Goal: Transaction & Acquisition: Obtain resource

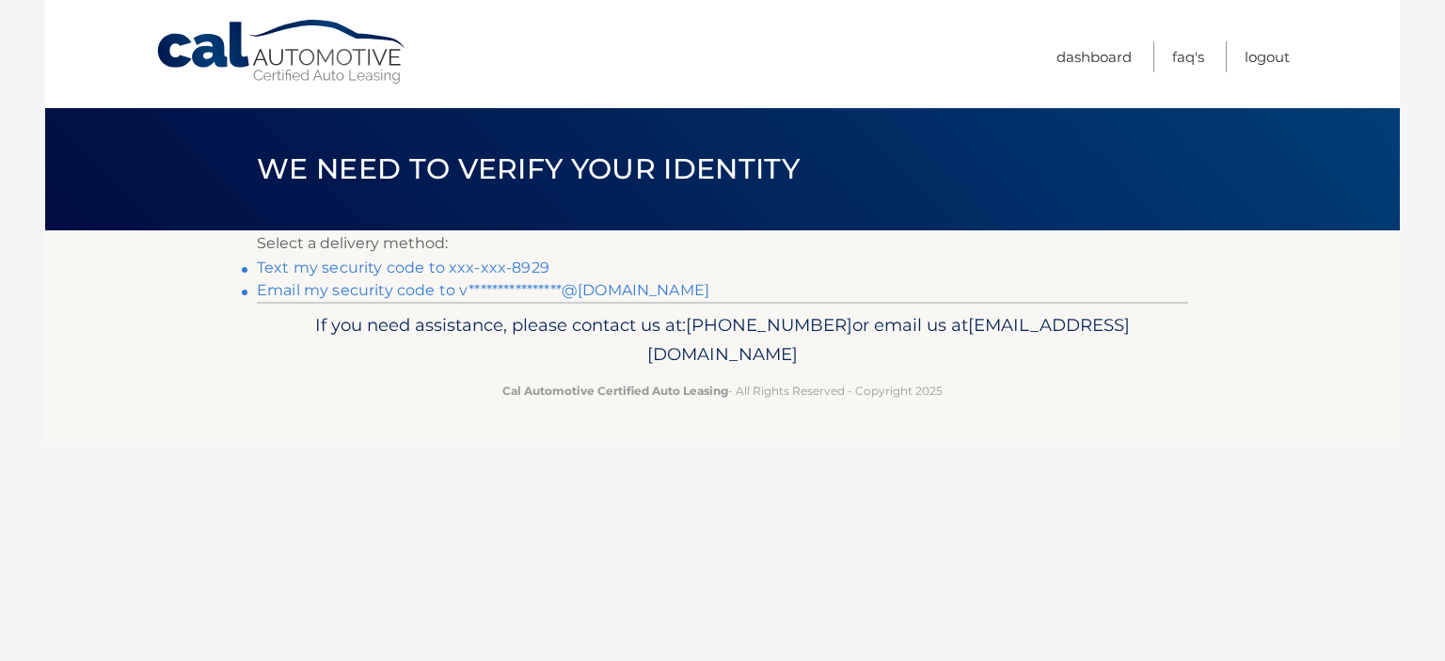
click at [456, 261] on link "Text my security code to xxx-xxx-8929" at bounding box center [403, 268] width 293 height 18
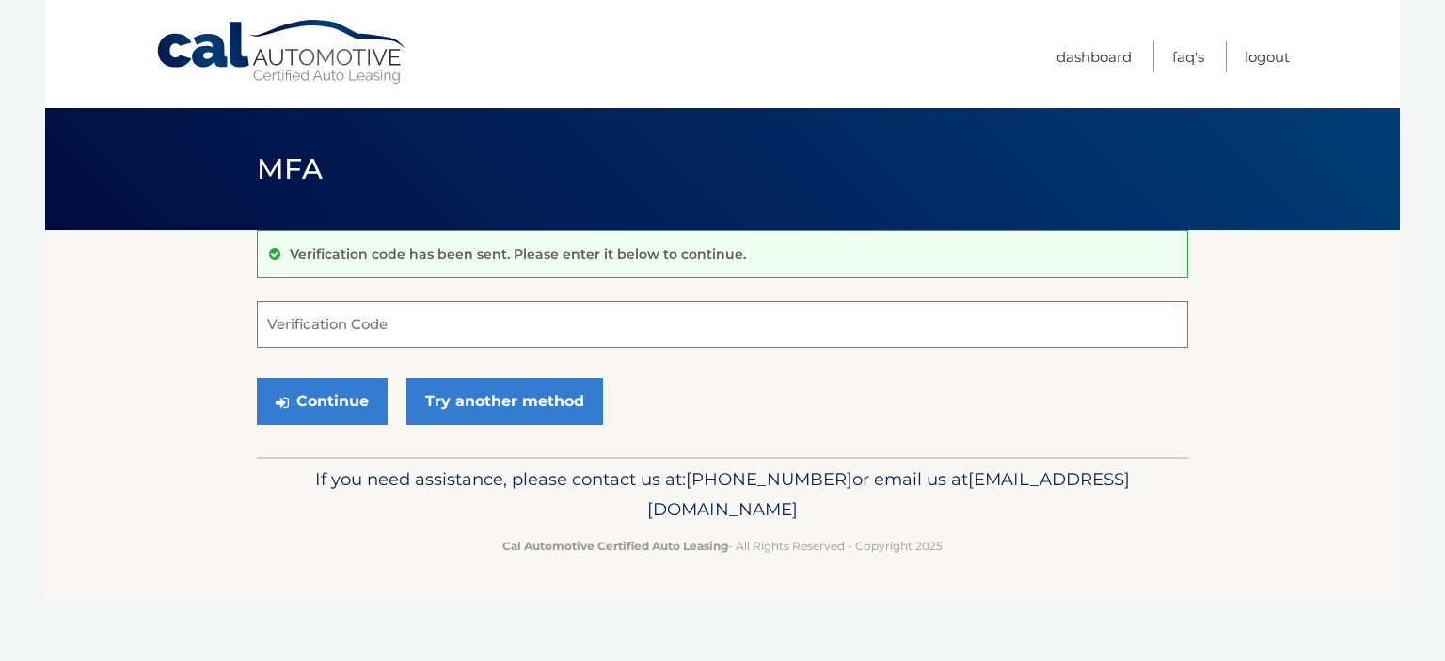
click at [348, 326] on input "Verification Code" at bounding box center [722, 324] width 931 height 47
type input "318580"
click at [324, 391] on button "Continue" at bounding box center [322, 401] width 131 height 47
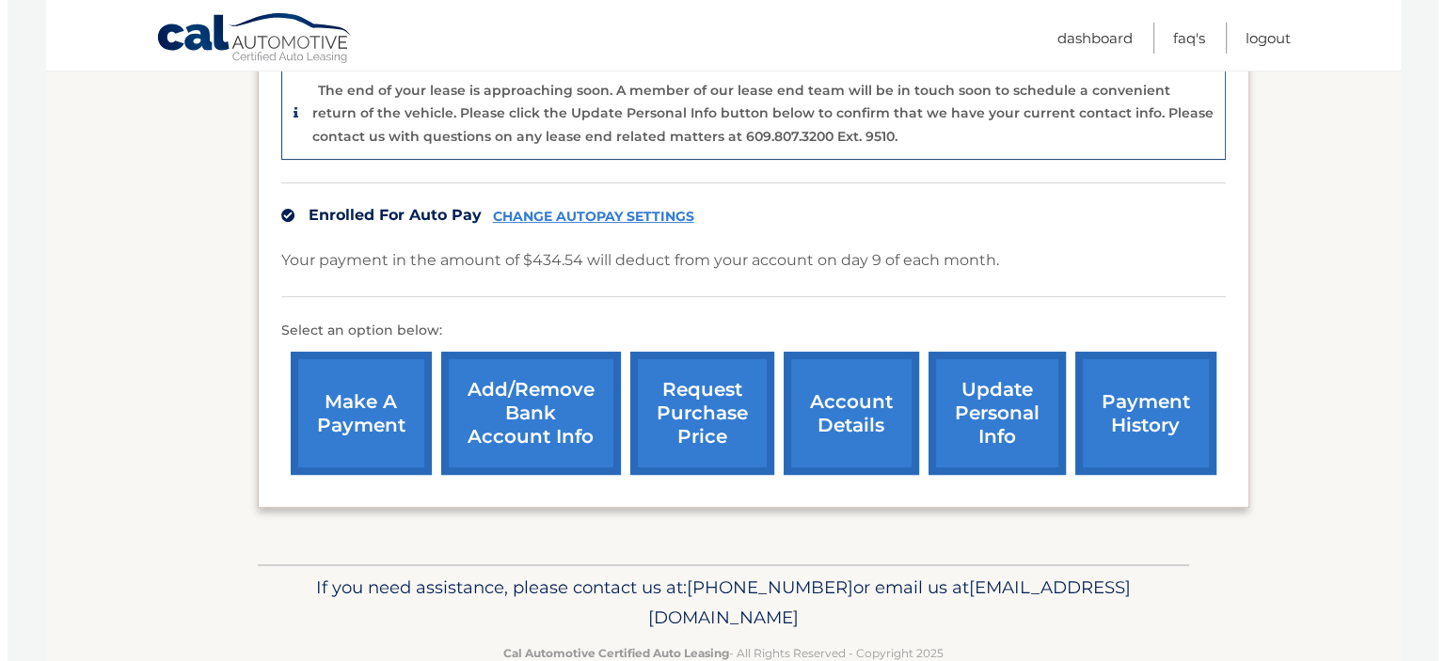
scroll to position [520, 0]
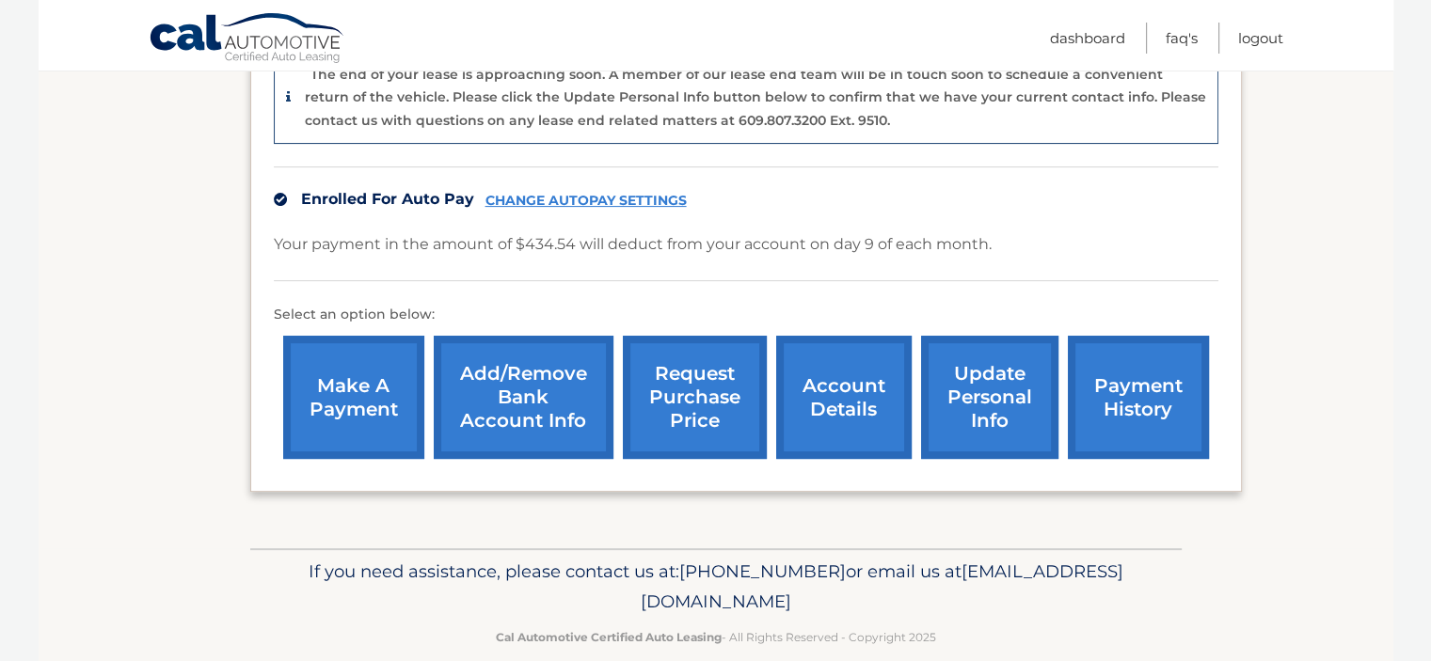
click at [673, 346] on link "request purchase price" at bounding box center [695, 397] width 144 height 123
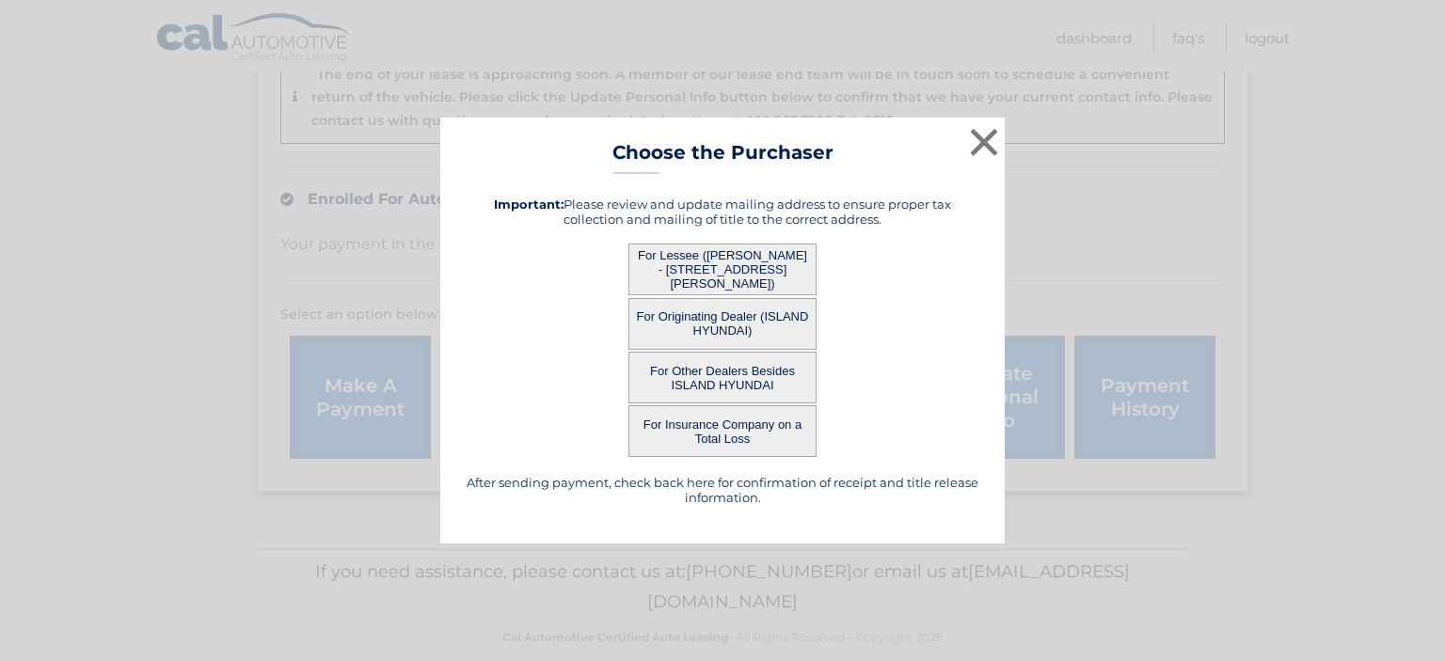
click at [738, 262] on button "For Lessee ([PERSON_NAME] - [STREET_ADDRESS][PERSON_NAME])" at bounding box center [722, 270] width 188 height 52
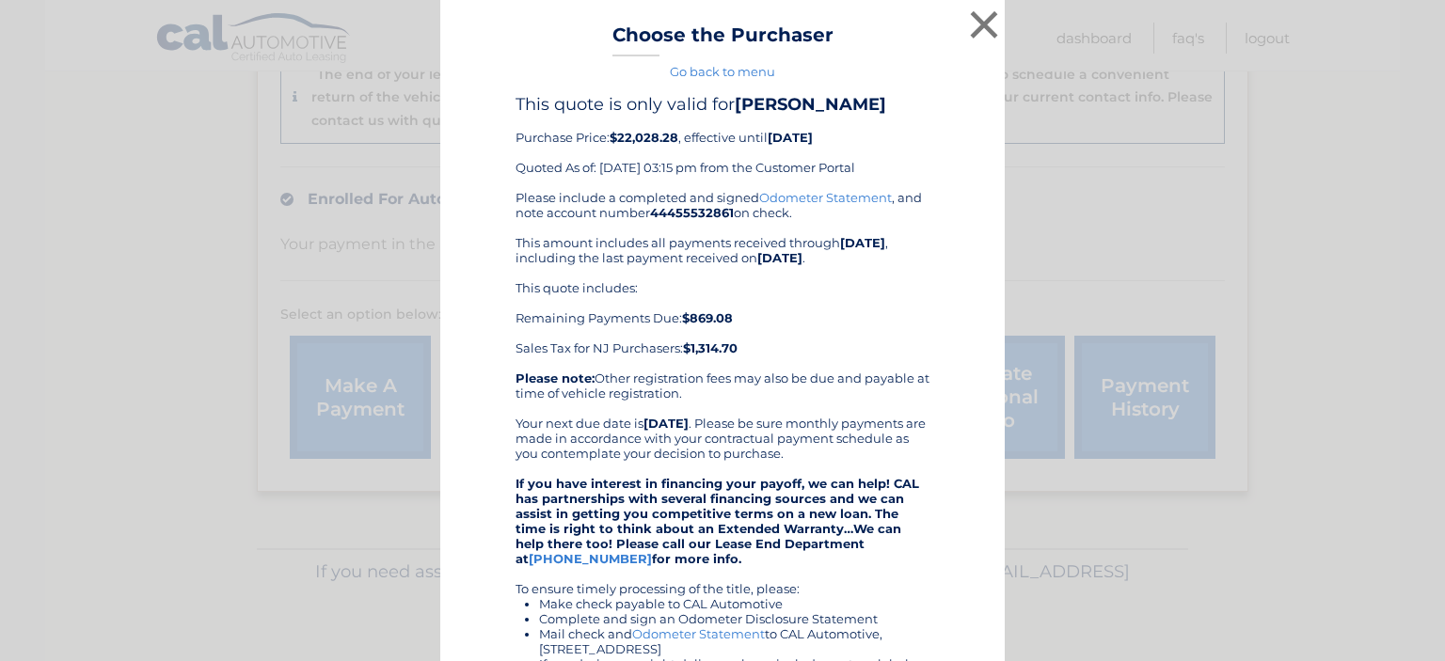
scroll to position [361, 0]
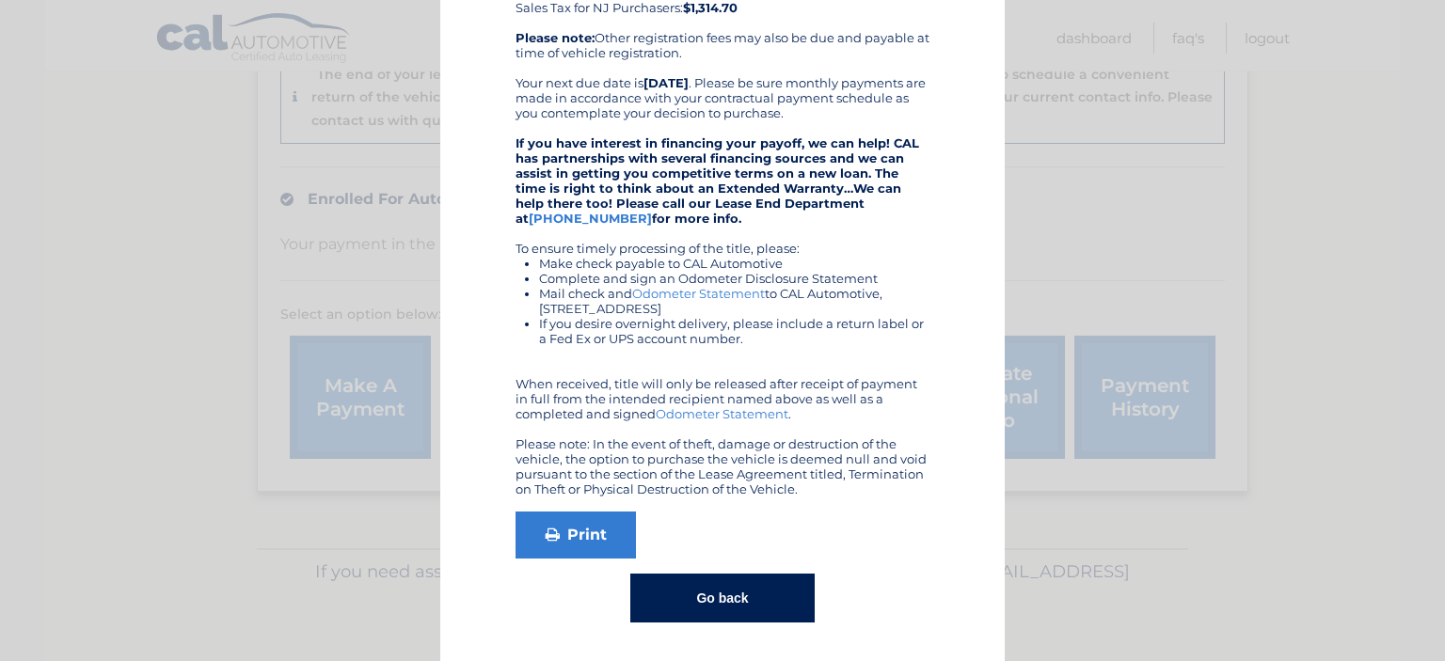
click at [718, 594] on button "Go back" at bounding box center [721, 598] width 183 height 49
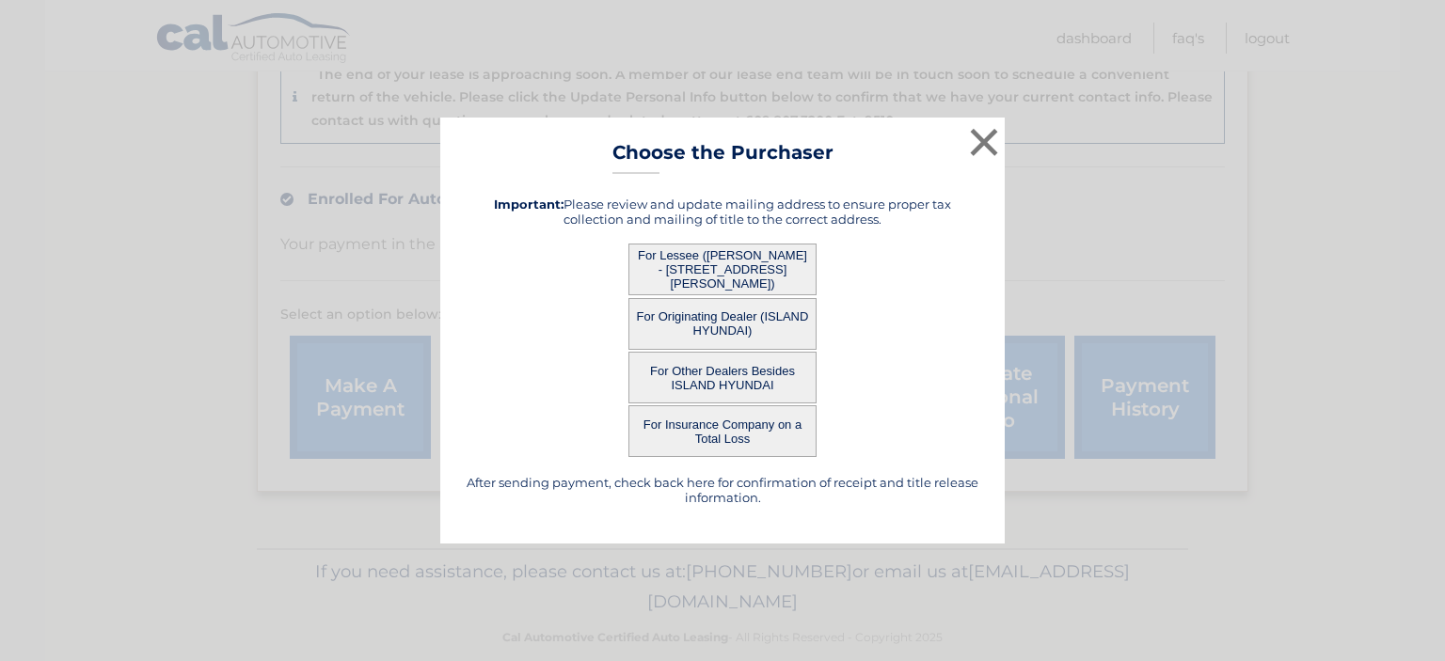
scroll to position [0, 0]
click at [721, 323] on button "For Originating Dealer (ISLAND HYUNDAI)" at bounding box center [722, 324] width 188 height 52
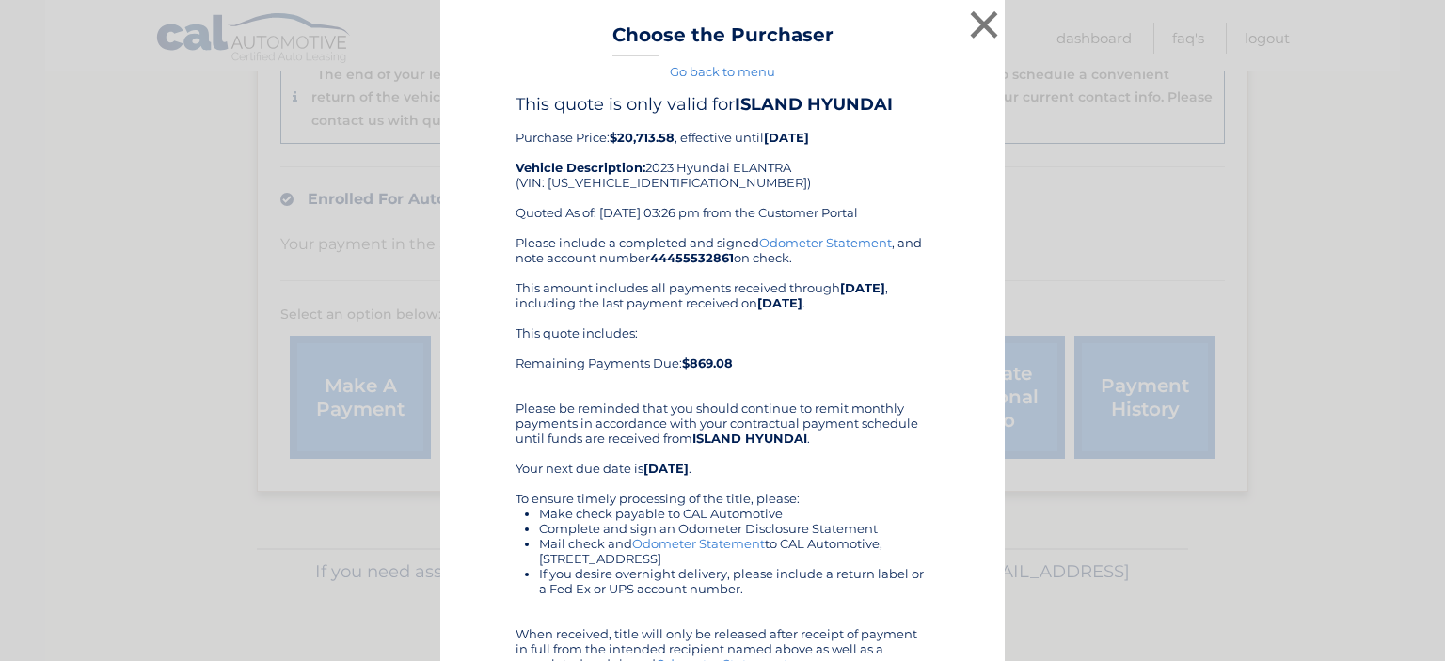
scroll to position [188, 0]
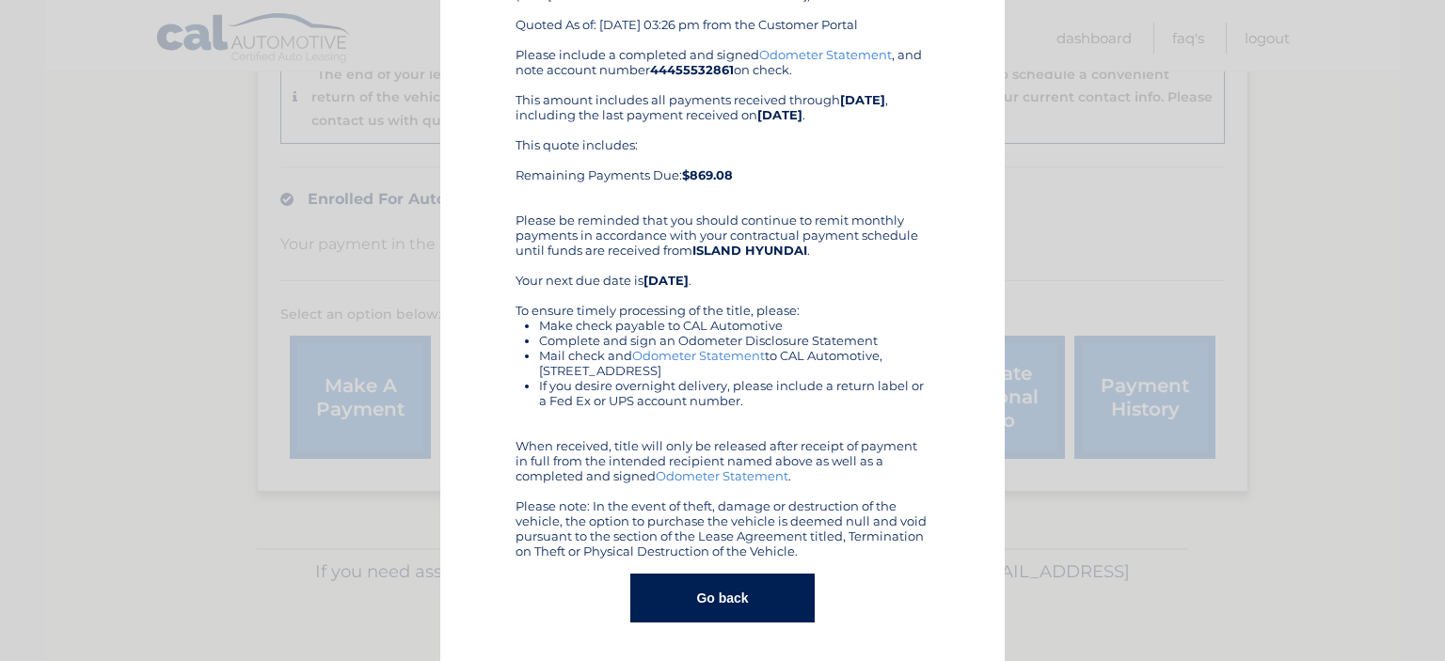
click at [733, 609] on button "Go back" at bounding box center [721, 598] width 183 height 49
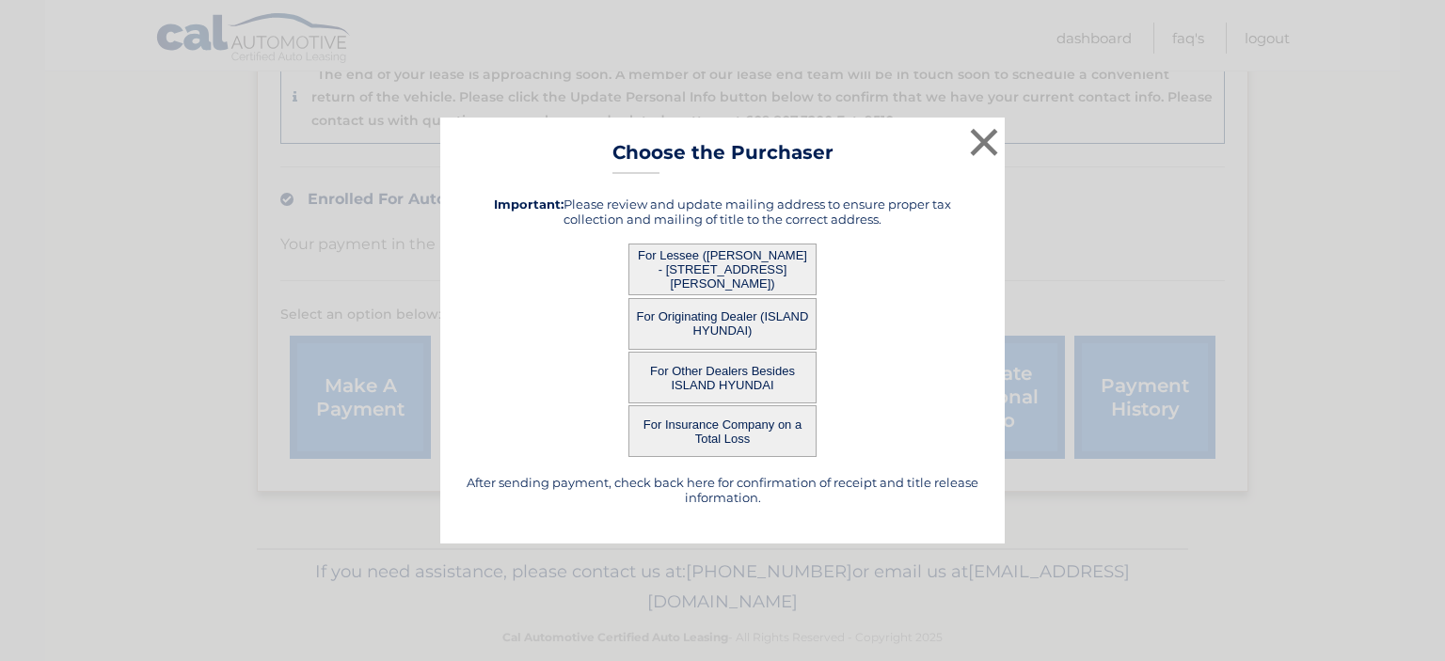
click at [685, 266] on button "For Lessee ([PERSON_NAME] - [STREET_ADDRESS][PERSON_NAME])" at bounding box center [722, 270] width 188 height 52
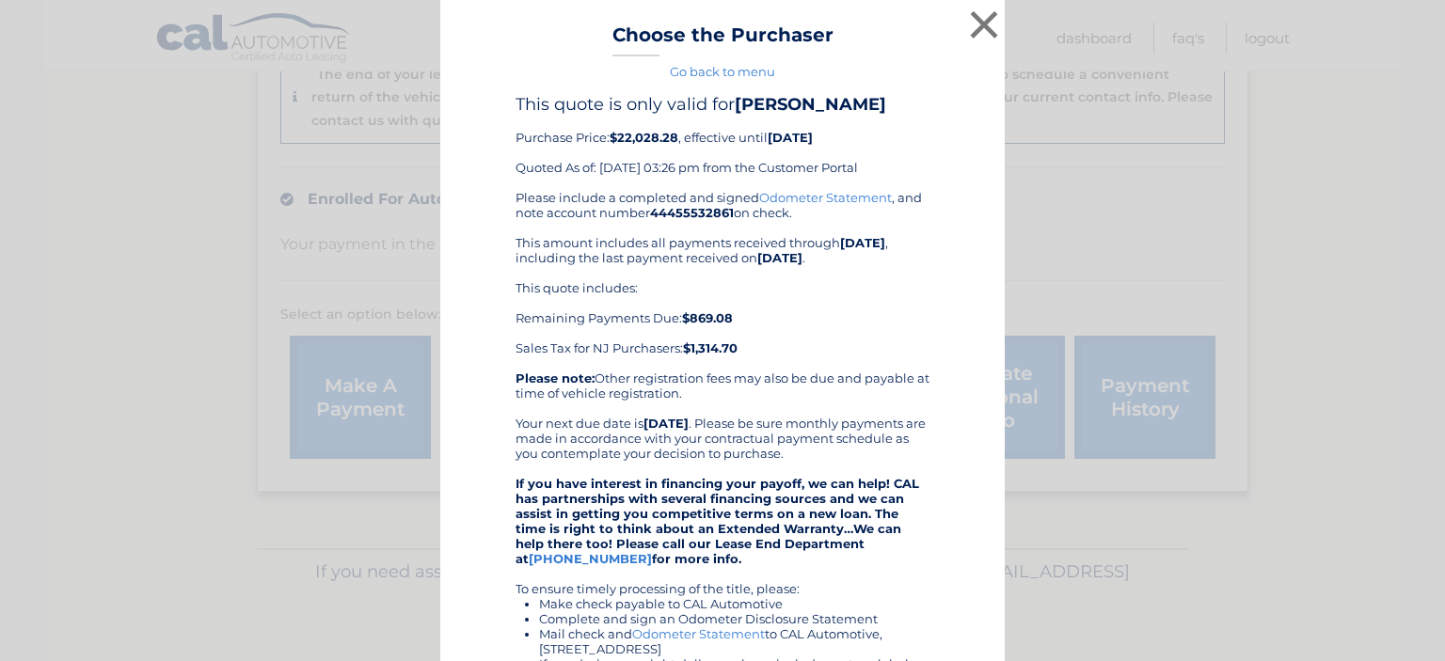
scroll to position [361, 0]
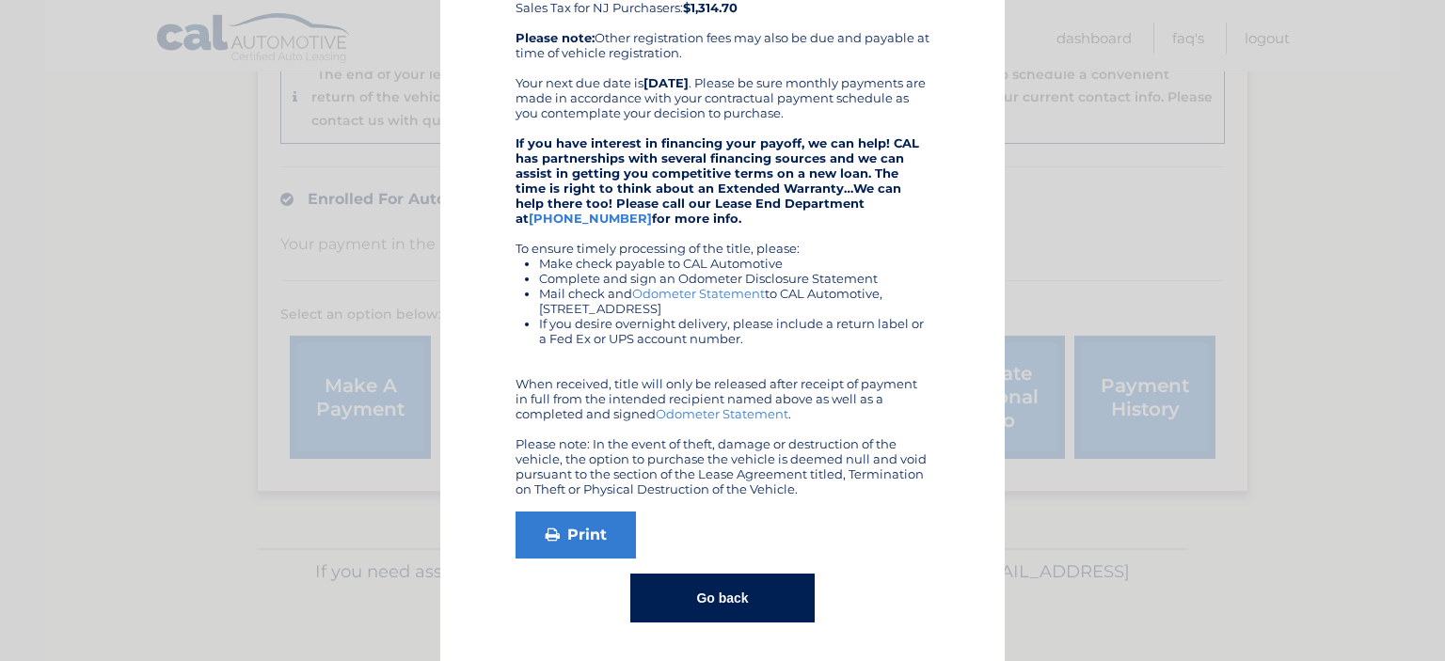
click at [683, 605] on button "Go back" at bounding box center [721, 598] width 183 height 49
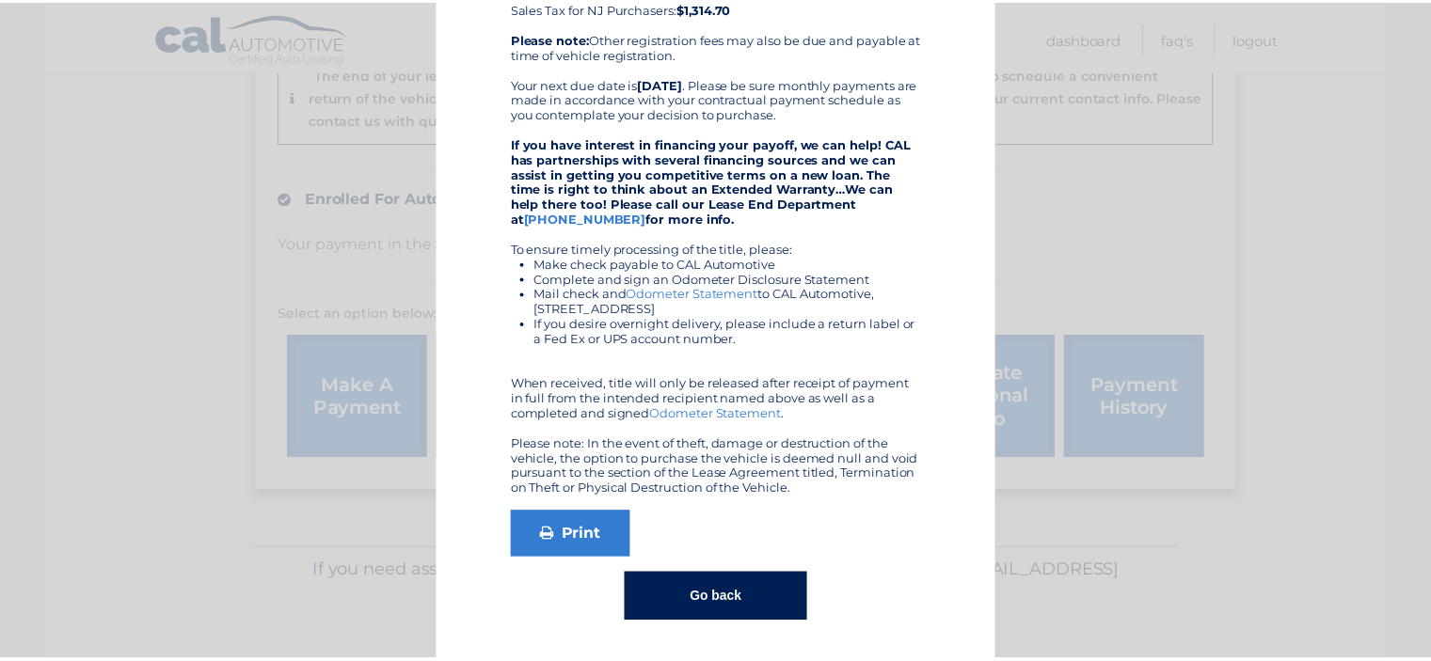
scroll to position [0, 0]
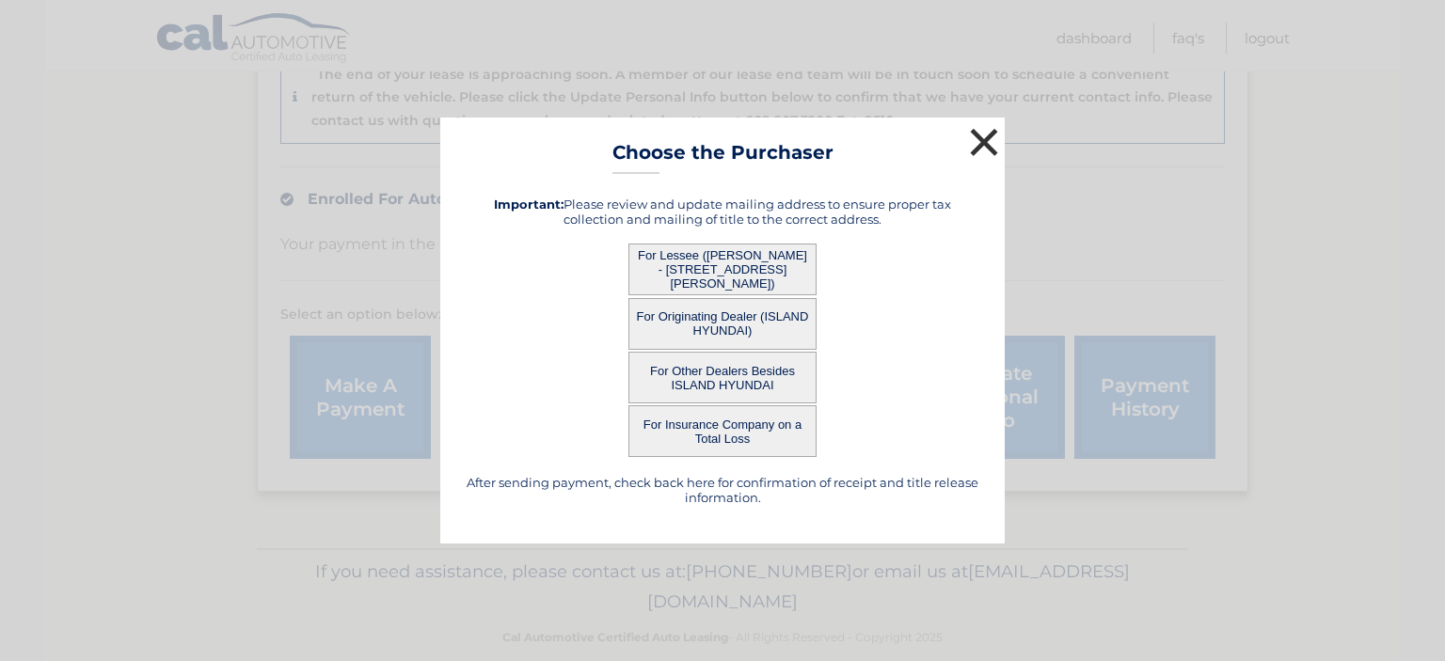
click at [977, 138] on button "×" at bounding box center [984, 142] width 38 height 38
